Goal: Find specific page/section: Find specific page/section

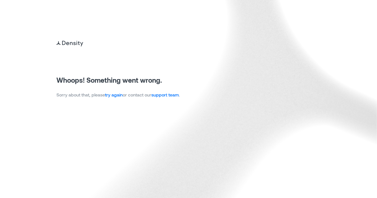
click at [116, 97] on link "try again" at bounding box center [114, 94] width 18 height 5
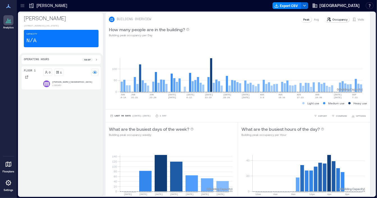
click at [31, 4] on icon at bounding box center [31, 6] width 4 height 4
click at [25, 5] on div at bounding box center [22, 5] width 9 height 9
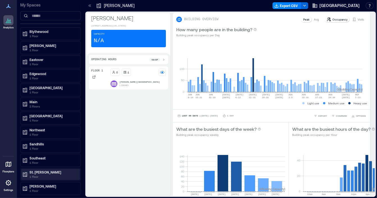
scroll to position [23, 0]
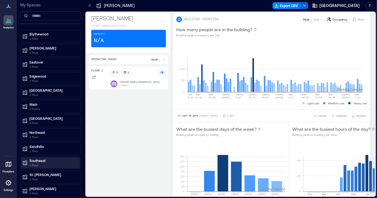
click at [39, 162] on p "1 Floor" at bounding box center [52, 164] width 47 height 4
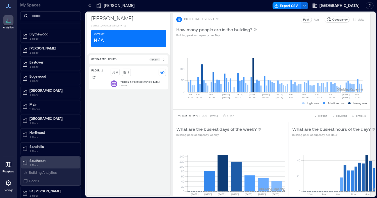
click at [47, 163] on p "1 Floor" at bounding box center [52, 164] width 47 height 4
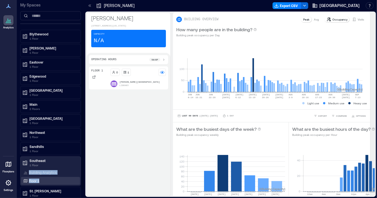
click at [35, 178] on p "Floor 1" at bounding box center [34, 180] width 10 height 4
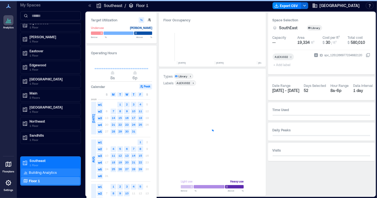
click at [53, 172] on p "Building Analytics" at bounding box center [43, 172] width 28 height 4
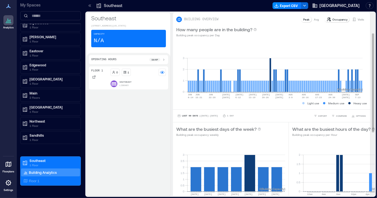
scroll to position [38, 0]
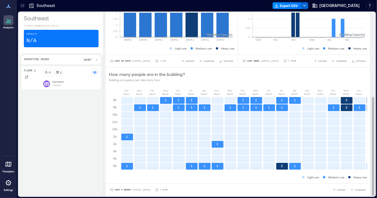
scroll to position [0, 29]
